Goal: Information Seeking & Learning: Learn about a topic

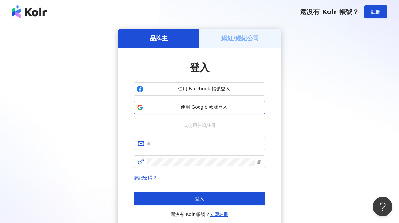
click at [233, 106] on span "使用 Google 帳號登入" at bounding box center [204, 107] width 116 height 7
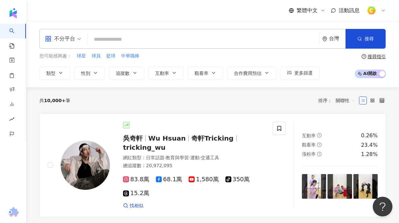
click at [148, 38] on input "search" at bounding box center [203, 39] width 226 height 12
paste input "**********"
type input "**********"
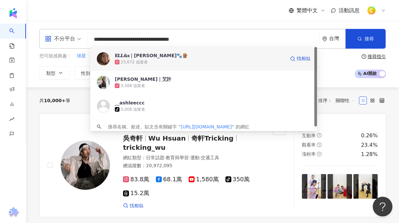
click at [136, 58] on div "𝐄𝐋𝐋&𝐬｜Ashlee 艾許🐾🪵" at bounding box center [151, 55] width 73 height 7
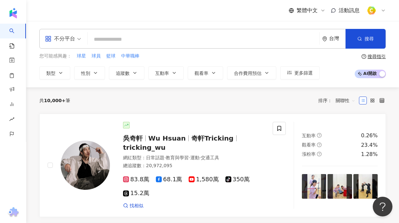
click at [146, 41] on input "search" at bounding box center [203, 39] width 226 height 12
paste input "**********"
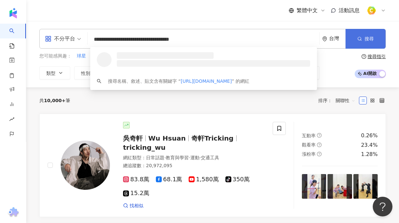
type input "**********"
click at [360, 41] on span "button" at bounding box center [359, 38] width 5 height 5
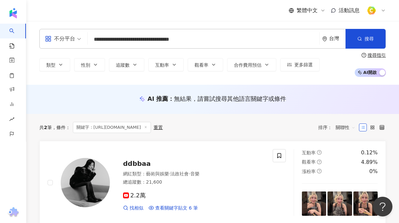
click at [220, 38] on input "**********" at bounding box center [203, 39] width 226 height 12
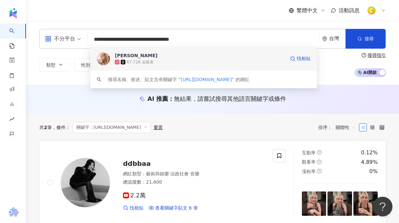
click at [148, 54] on span "鄭玉歆" at bounding box center [200, 55] width 170 height 7
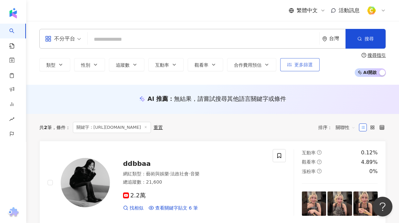
click at [302, 63] on span "更多篩選" at bounding box center [303, 64] width 18 height 5
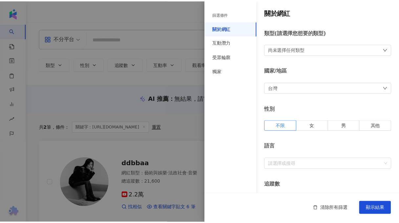
scroll to position [66, 0]
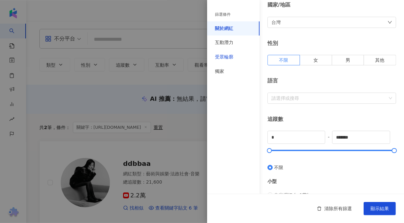
click at [223, 57] on div "受眾輪廓" at bounding box center [224, 57] width 18 height 7
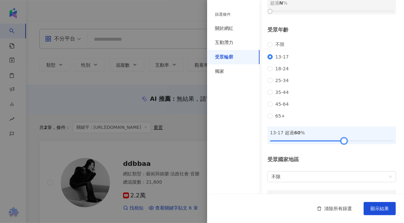
drag, startPoint x: 272, startPoint y: 149, endPoint x: 343, endPoint y: 150, distance: 71.2
click at [343, 142] on div at bounding box center [344, 141] width 4 height 4
click at [389, 209] on button "顯示結果" at bounding box center [380, 208] width 32 height 13
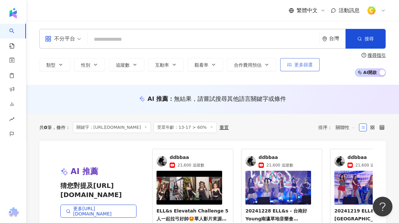
click at [305, 65] on span "更多篩選" at bounding box center [303, 64] width 18 height 5
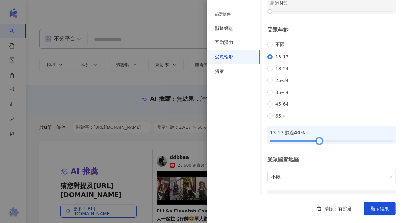
drag, startPoint x: 341, startPoint y: 148, endPoint x: 318, endPoint y: 150, distance: 23.4
click at [318, 142] on div at bounding box center [320, 141] width 4 height 4
click at [380, 206] on span "顯示結果" at bounding box center [379, 208] width 18 height 5
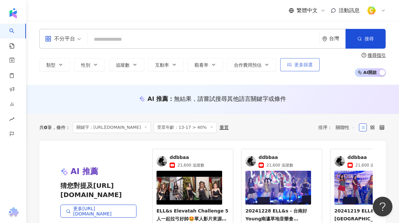
click at [300, 66] on span "更多篩選" at bounding box center [303, 64] width 18 height 5
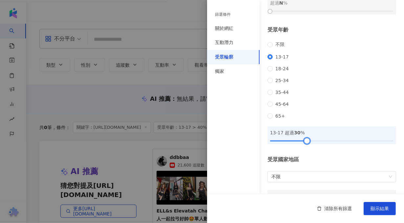
drag, startPoint x: 318, startPoint y: 150, endPoint x: 306, endPoint y: 149, distance: 11.9
click at [306, 142] on div at bounding box center [307, 141] width 4 height 4
click at [382, 208] on span "顯示結果" at bounding box center [379, 208] width 18 height 5
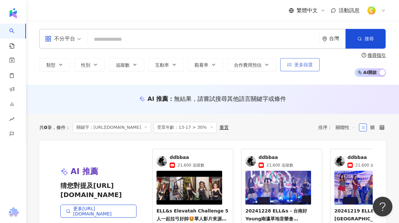
click at [305, 64] on span "更多篩選" at bounding box center [303, 64] width 18 height 5
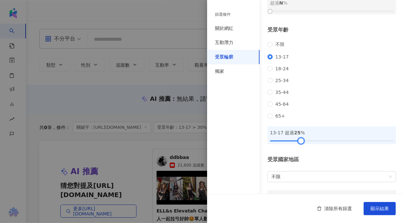
drag, startPoint x: 304, startPoint y: 149, endPoint x: 298, endPoint y: 150, distance: 5.7
click at [299, 142] on div at bounding box center [301, 141] width 4 height 4
click at [371, 206] on span "顯示結果" at bounding box center [379, 208] width 18 height 5
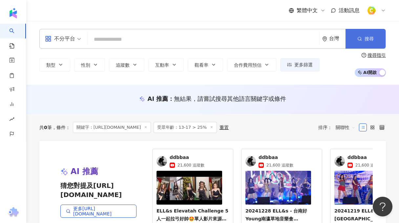
click at [366, 43] on button "搜尋" at bounding box center [366, 39] width 40 height 20
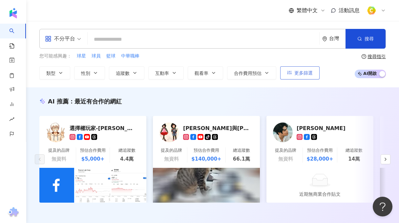
click at [306, 73] on span "更多篩選" at bounding box center [303, 72] width 18 height 5
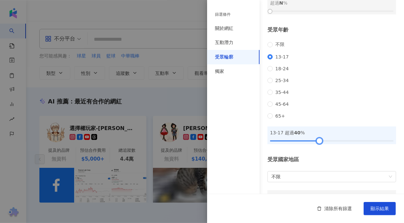
drag, startPoint x: 301, startPoint y: 150, endPoint x: 318, endPoint y: 152, distance: 17.8
click at [318, 142] on div at bounding box center [320, 141] width 4 height 4
click at [379, 206] on span "顯示結果" at bounding box center [379, 208] width 18 height 5
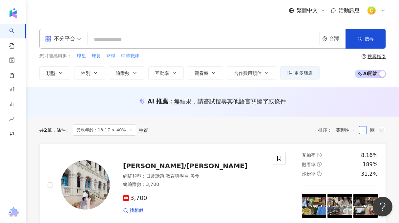
scroll to position [66, 0]
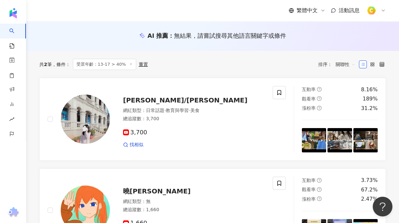
drag, startPoint x: 135, startPoint y: 99, endPoint x: 200, endPoint y: 71, distance: 70.9
click at [200, 71] on div "共 2 筆 條件 ： 受眾年齡：13-17 > 40% 重置 排序： 關聯性" at bounding box center [212, 64] width 346 height 27
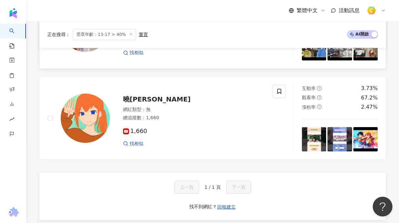
scroll to position [0, 0]
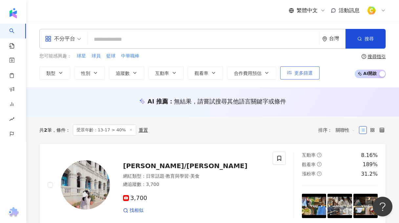
click at [311, 71] on span "更多篩選" at bounding box center [303, 72] width 18 height 5
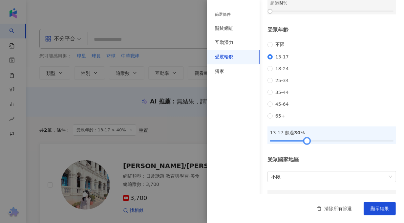
drag, startPoint x: 318, startPoint y: 149, endPoint x: 306, endPoint y: 148, distance: 11.6
click at [306, 142] on div at bounding box center [307, 141] width 4 height 4
click at [381, 209] on span "顯示結果" at bounding box center [379, 208] width 18 height 5
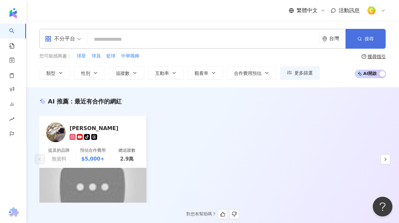
click at [358, 41] on icon "button" at bounding box center [359, 38] width 5 height 5
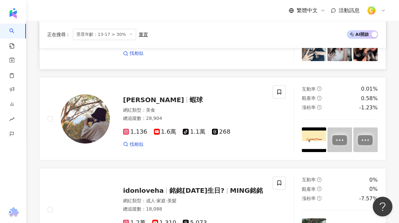
scroll to position [131, 0]
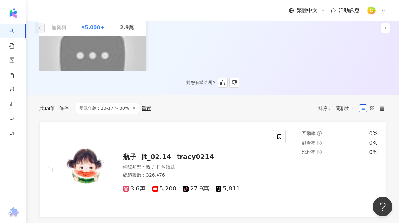
click at [344, 108] on span "關聯性" at bounding box center [346, 108] width 20 height 10
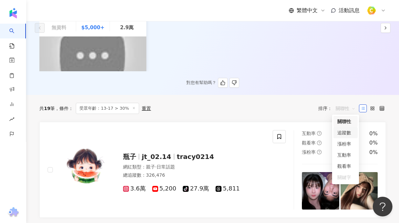
click at [348, 134] on div "追蹤數" at bounding box center [345, 132] width 16 height 7
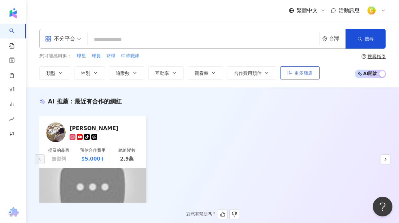
click at [307, 73] on span "更多篩選" at bounding box center [303, 72] width 18 height 5
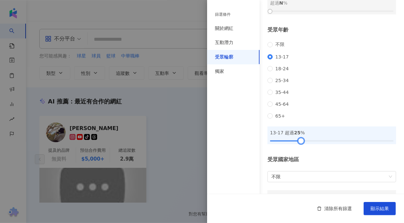
drag, startPoint x: 304, startPoint y: 149, endPoint x: 297, endPoint y: 149, distance: 6.2
click at [299, 142] on div at bounding box center [301, 141] width 4 height 4
click at [273, 71] on span "18-24" at bounding box center [282, 68] width 19 height 5
drag, startPoint x: 300, startPoint y: 150, endPoint x: 341, endPoint y: 151, distance: 41.7
click at [342, 142] on div at bounding box center [344, 141] width 4 height 4
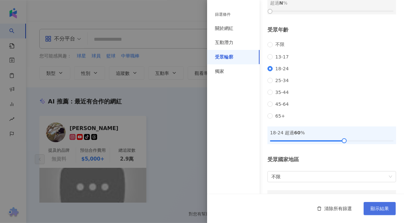
click at [377, 206] on span "顯示結果" at bounding box center [379, 208] width 18 height 5
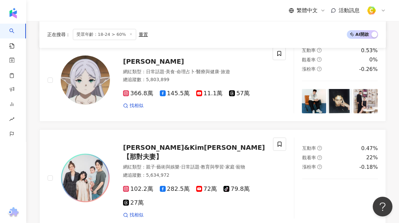
scroll to position [853, 0]
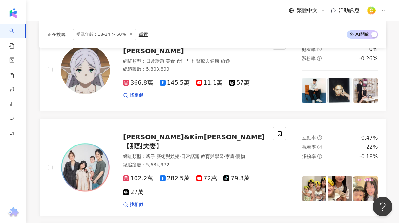
click at [200, 183] on div "羅志祥 SHOW 羅志祥 Show Lo Show Lo's Official Channel 網紅類型 ： 藝術與娛樂 · 日常話題 · 醫療與健康 · 音…" at bounding box center [212, 18] width 346 height 1234
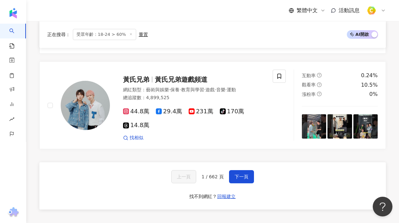
scroll to position [1358, 0]
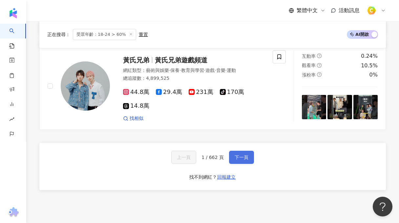
click at [244, 155] on span "下一頁" at bounding box center [242, 157] width 14 height 5
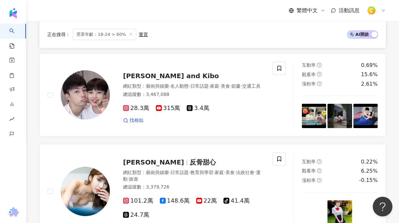
scroll to position [1030, 0]
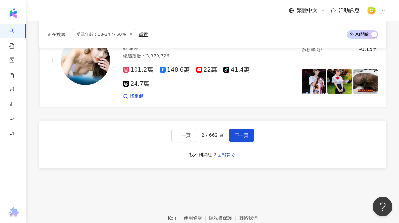
scroll to position [1292, 0]
click at [239, 128] on button "下一頁" at bounding box center [241, 134] width 25 height 13
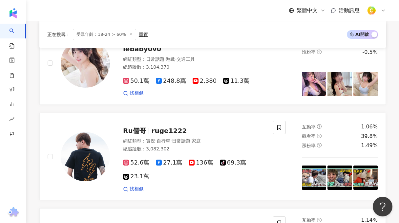
scroll to position [1350, 0]
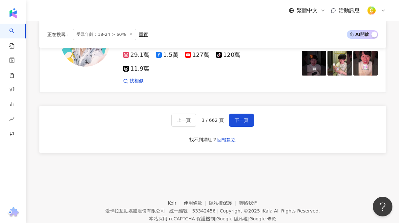
click at [68, 169] on footer "Kolr 使用條款 隱私權保護 聯絡我們 愛卡拉互動媒體股份有限公司 | 統一編號：53342456 | Copyright © 2025 iKala All…" at bounding box center [212, 205] width 373 height 73
click at [242, 117] on span "下一頁" at bounding box center [242, 119] width 14 height 5
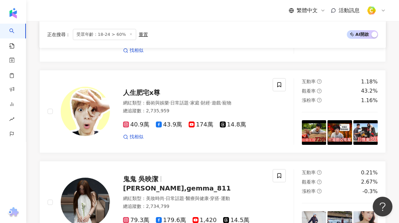
scroll to position [1291, 0]
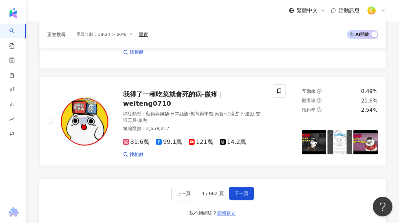
scroll to position [1226, 0]
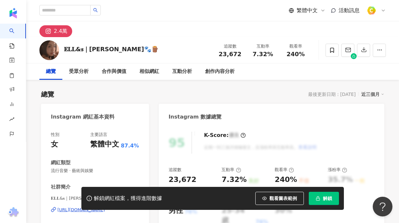
click at [257, 91] on div "總覽 最後更新日期：2025/9/23 近三個月" at bounding box center [212, 94] width 343 height 9
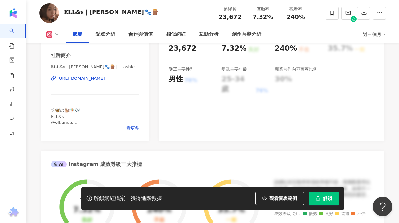
scroll to position [262, 0]
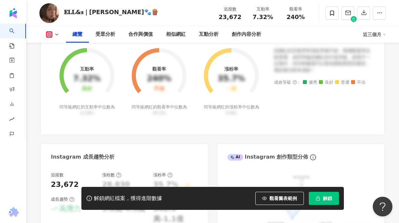
click at [330, 199] on span "解鎖" at bounding box center [327, 198] width 9 height 5
click at [213, 139] on div "Instagram 網紅基本資料 性別 女 主要語言 繁體中文 87.4% 網紅類型 流行音樂 · 藝術與娛樂 社群簡介 𝐄𝐋𝐋&𝐬｜Ashlee 艾許🐾🪵 …" at bounding box center [212, 95] width 343 height 509
click at [214, 141] on div "Instagram 網紅基本資料 性別 女 主要語言 繁體中文 87.4% 網紅類型 流行音樂 · 藝術與娛樂 社群簡介 𝐄𝐋𝐋&𝐬｜Ashlee 艾許🐾🪵 …" at bounding box center [212, 95] width 343 height 509
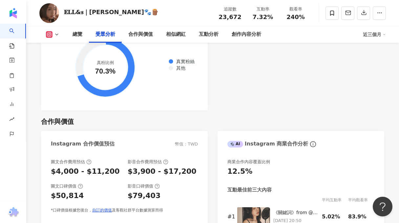
scroll to position [853, 0]
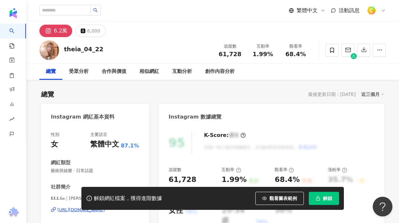
click at [320, 196] on icon "button" at bounding box center [318, 198] width 5 height 5
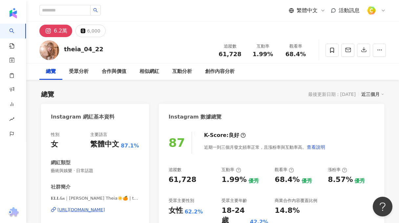
click at [52, 29] on button "6.2萬" at bounding box center [55, 31] width 33 height 12
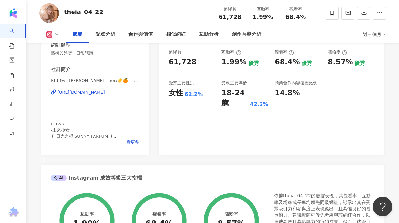
scroll to position [66, 0]
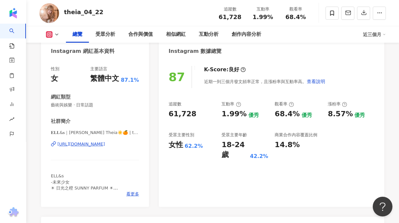
click at [86, 145] on div "[URL][DOMAIN_NAME]" at bounding box center [81, 144] width 48 height 6
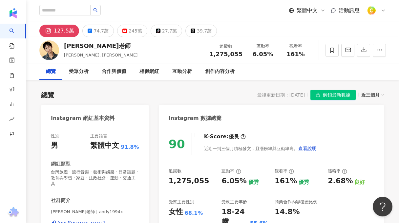
click at [155, 96] on div "總覽 最後更新日期：2025/10/2 解鎖最新數據 近三個月" at bounding box center [212, 95] width 343 height 10
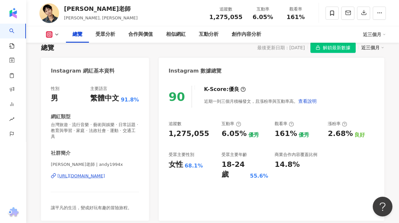
scroll to position [66, 0]
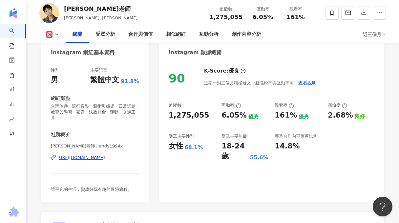
click at [105, 158] on div "https://www.instagram.com/andy1994x/" at bounding box center [81, 158] width 48 height 6
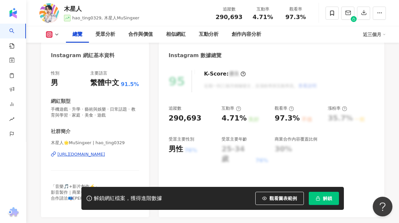
scroll to position [66, 0]
